Goal: Navigation & Orientation: Find specific page/section

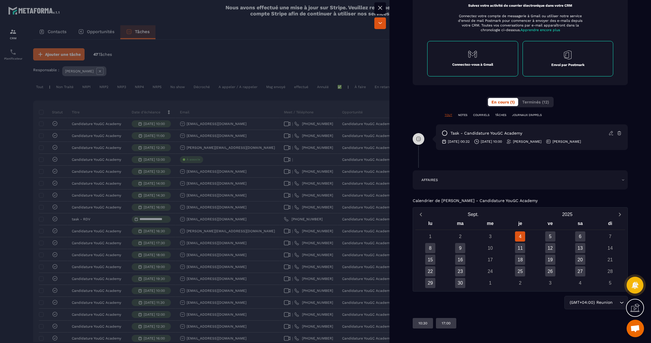
scroll to position [289, 0]
click at [426, 247] on div "8" at bounding box center [430, 248] width 10 height 10
click at [459, 247] on div "9" at bounding box center [460, 248] width 10 height 10
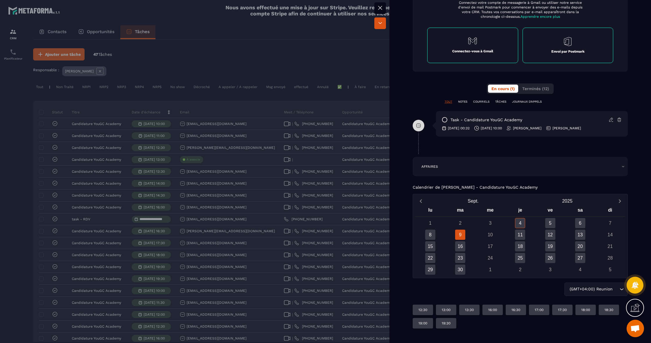
scroll to position [303, 0]
click at [286, 23] on div at bounding box center [325, 171] width 651 height 343
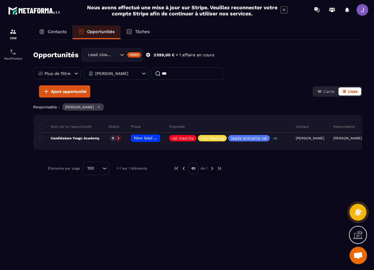
click at [90, 31] on p "Opportunités" at bounding box center [101, 31] width 28 height 5
click at [55, 34] on p "Contacts" at bounding box center [57, 31] width 19 height 5
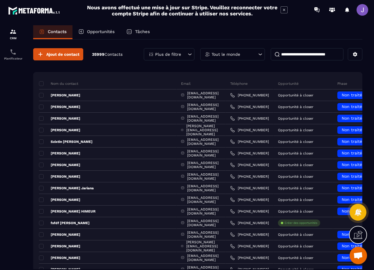
click at [108, 33] on p "Opportunités" at bounding box center [101, 31] width 28 height 5
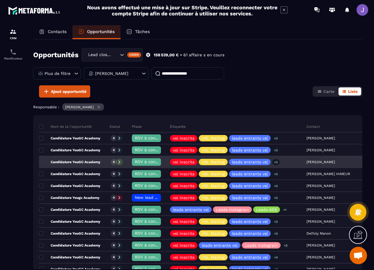
click at [322, 164] on div "[PERSON_NAME]" at bounding box center [330, 163] width 56 height 12
